Goal: Task Accomplishment & Management: Use online tool/utility

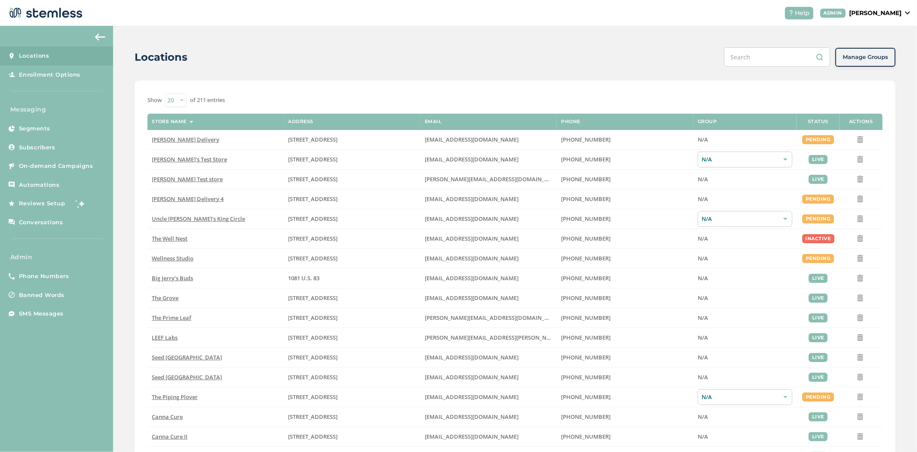
click at [887, 16] on p "[PERSON_NAME]" at bounding box center [876, 13] width 52 height 9
click at [885, 60] on span "Impersonate" at bounding box center [880, 62] width 42 height 9
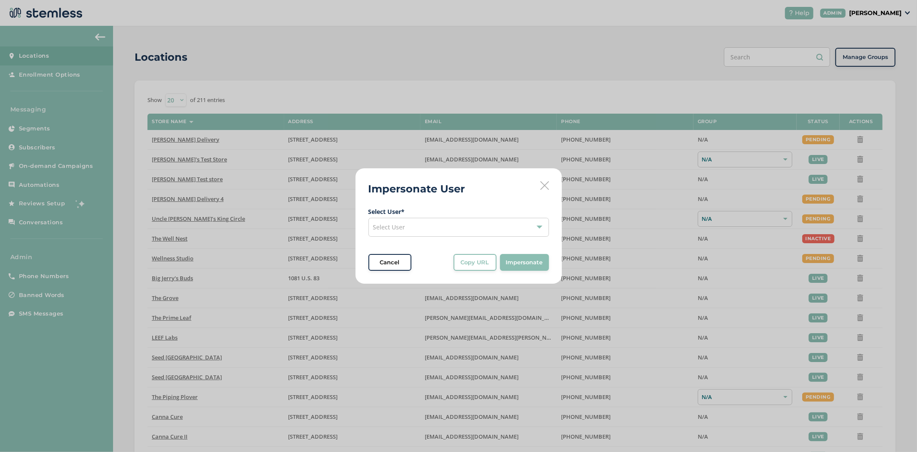
click at [440, 233] on div "Select User" at bounding box center [459, 227] width 181 height 19
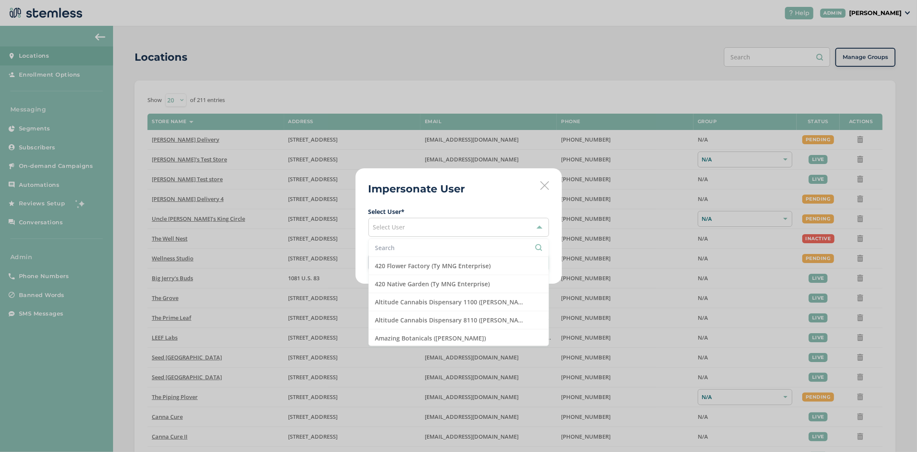
click at [434, 251] on input "text" at bounding box center [459, 247] width 167 height 9
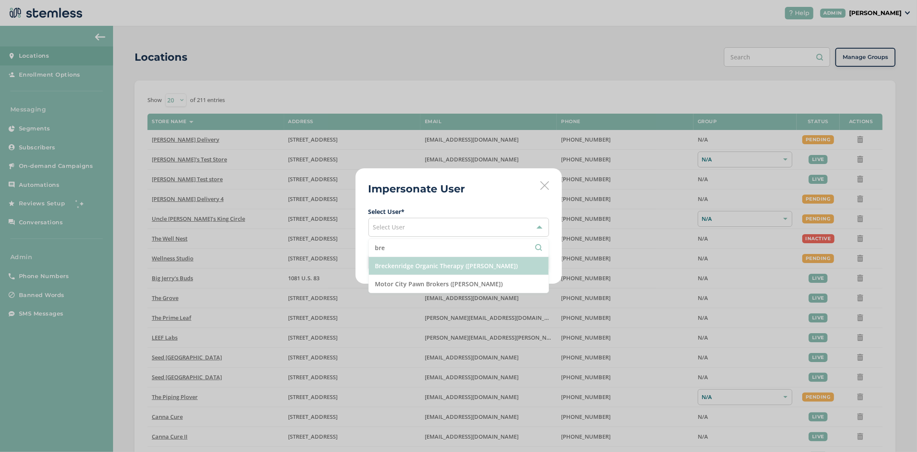
type input "bre"
click at [434, 269] on li "Breckenridge Organic Therapy ([PERSON_NAME])" at bounding box center [459, 266] width 180 height 18
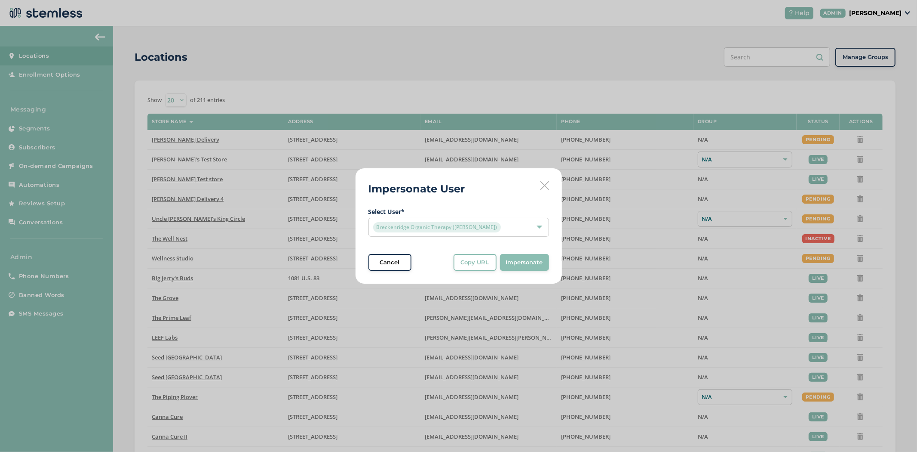
click at [519, 263] on span "Impersonate" at bounding box center [524, 262] width 37 height 9
